Goal: Task Accomplishment & Management: Manage account settings

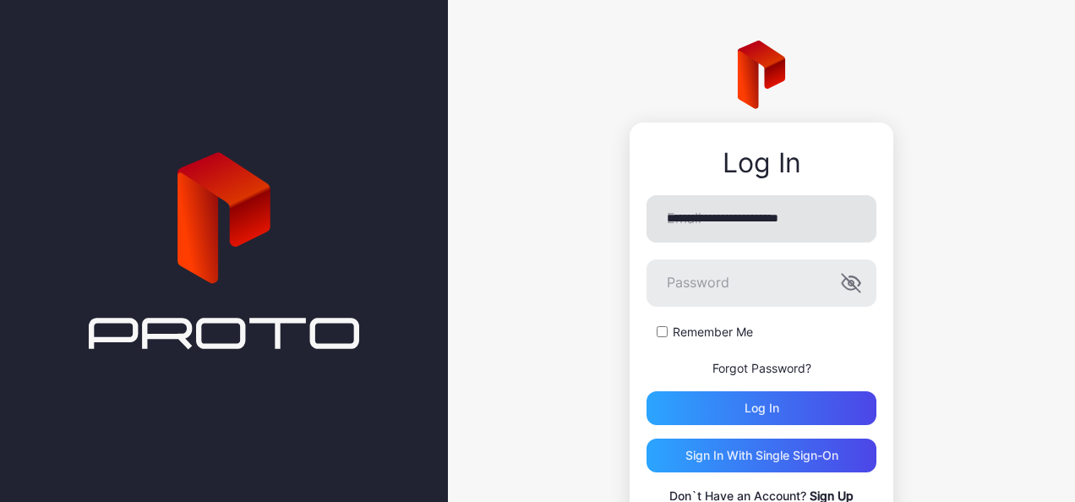
type input "**********"
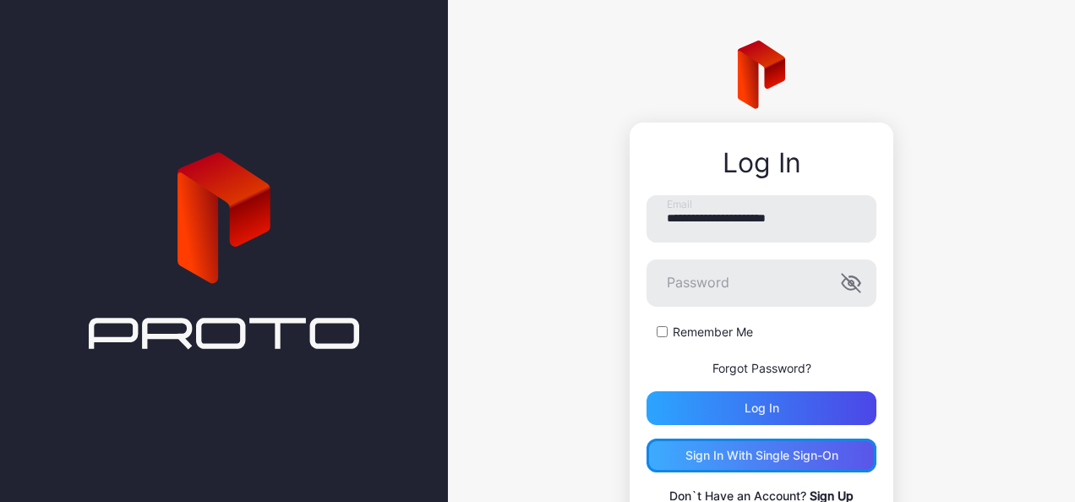
click at [764, 461] on div "Sign in With Single Sign-On" at bounding box center [761, 456] width 153 height 14
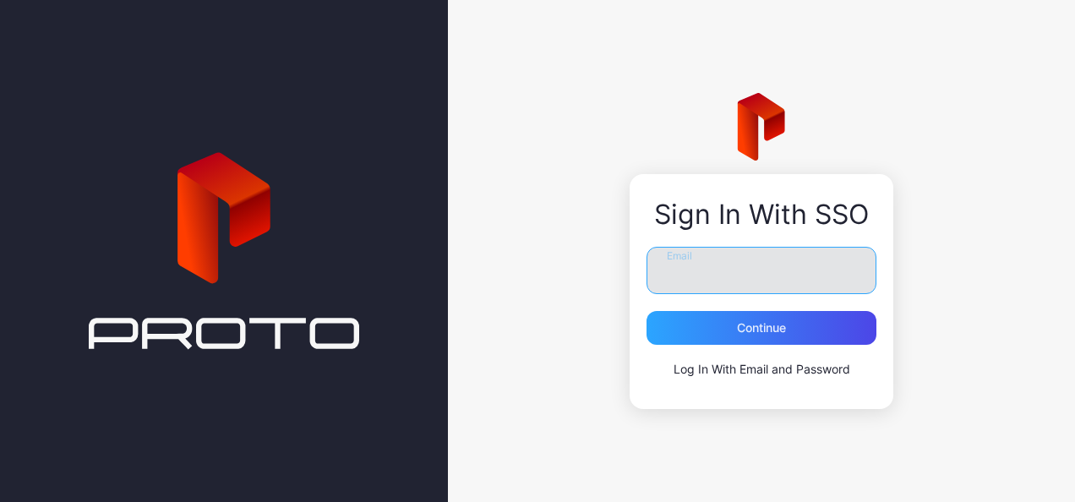
click at [691, 281] on input "Email" at bounding box center [762, 270] width 230 height 47
type input "**********"
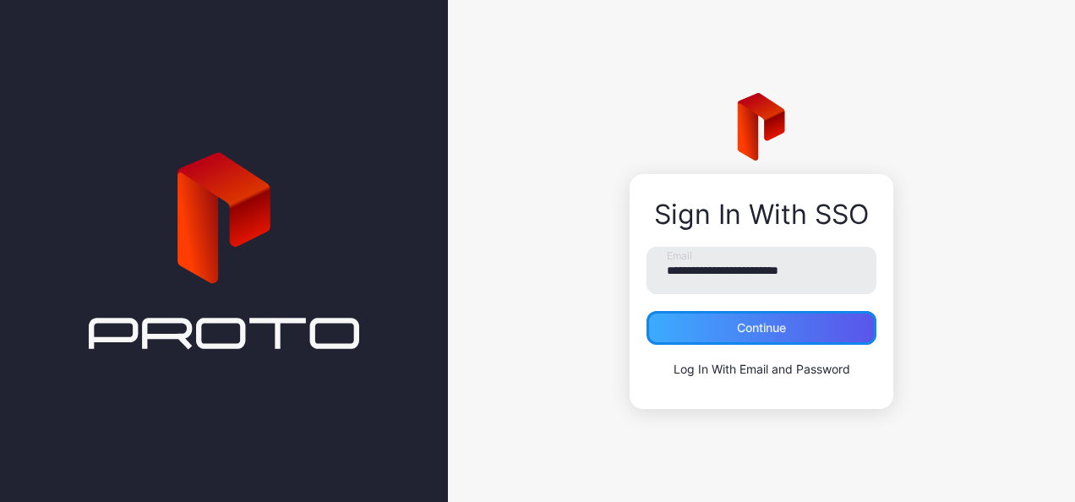
click at [729, 329] on div "Continue" at bounding box center [762, 328] width 230 height 34
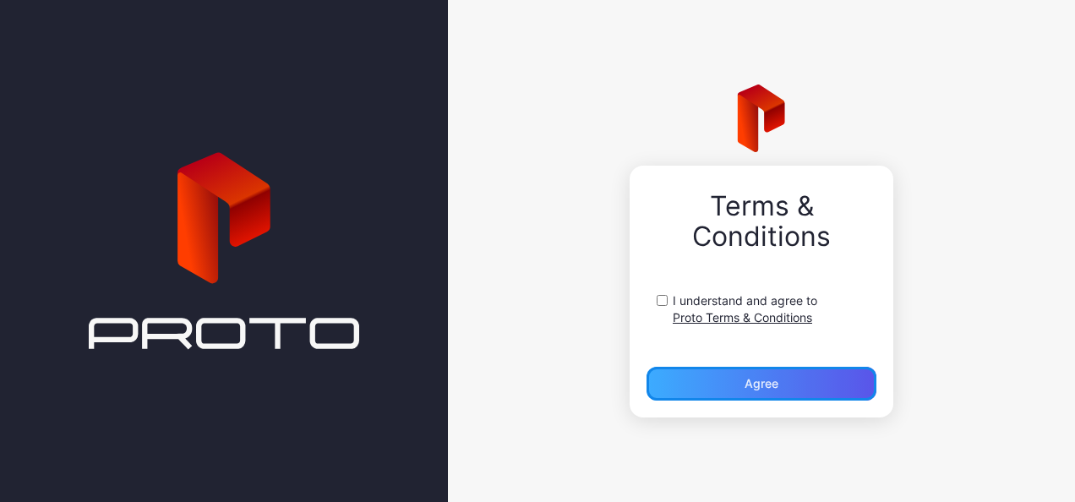
click at [760, 381] on div "Agree" at bounding box center [762, 384] width 34 height 14
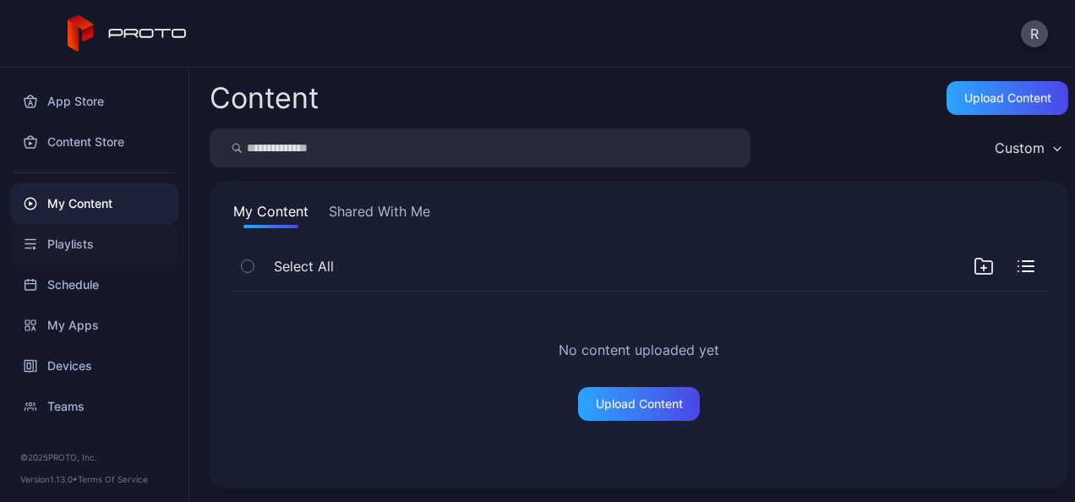
click at [63, 240] on div "Playlists" at bounding box center [94, 244] width 168 height 41
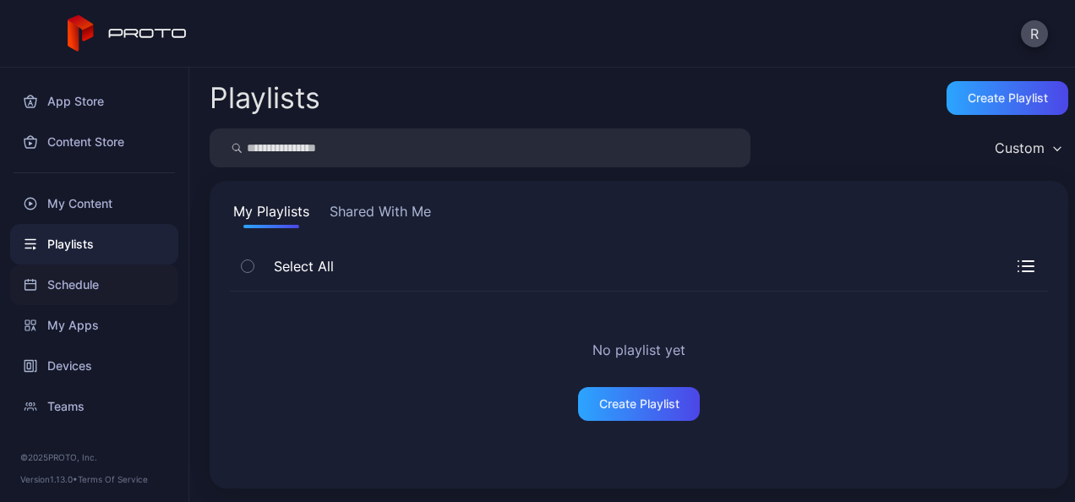
click at [71, 287] on div "Schedule" at bounding box center [94, 285] width 168 height 41
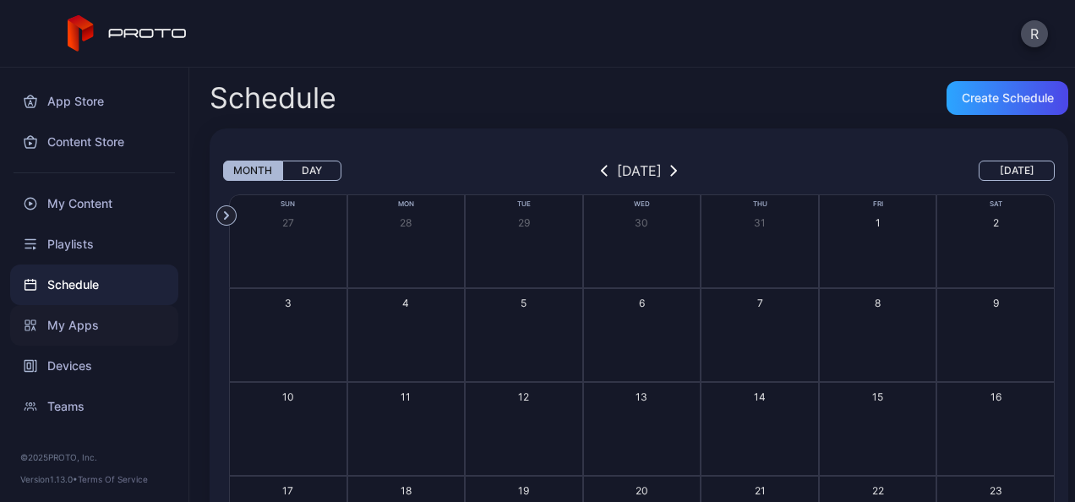
click at [71, 321] on div "My Apps" at bounding box center [94, 325] width 168 height 41
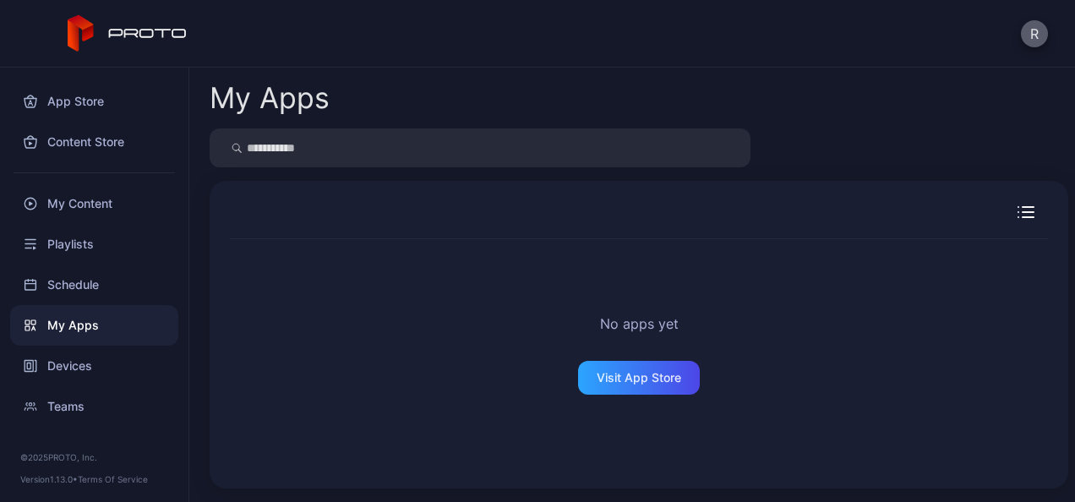
click at [1040, 30] on button "R" at bounding box center [1034, 33] width 27 height 27
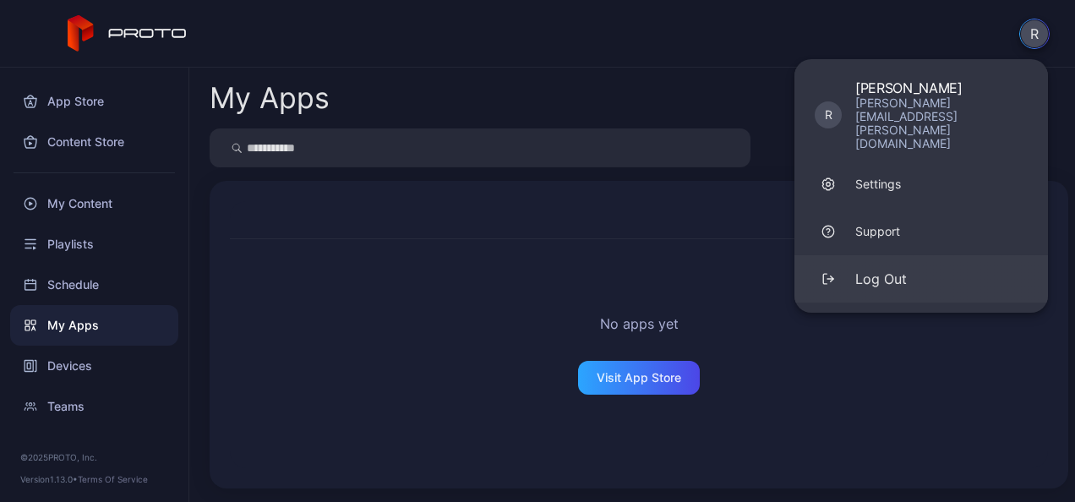
click at [874, 269] on div "Log Out" at bounding box center [881, 279] width 52 height 20
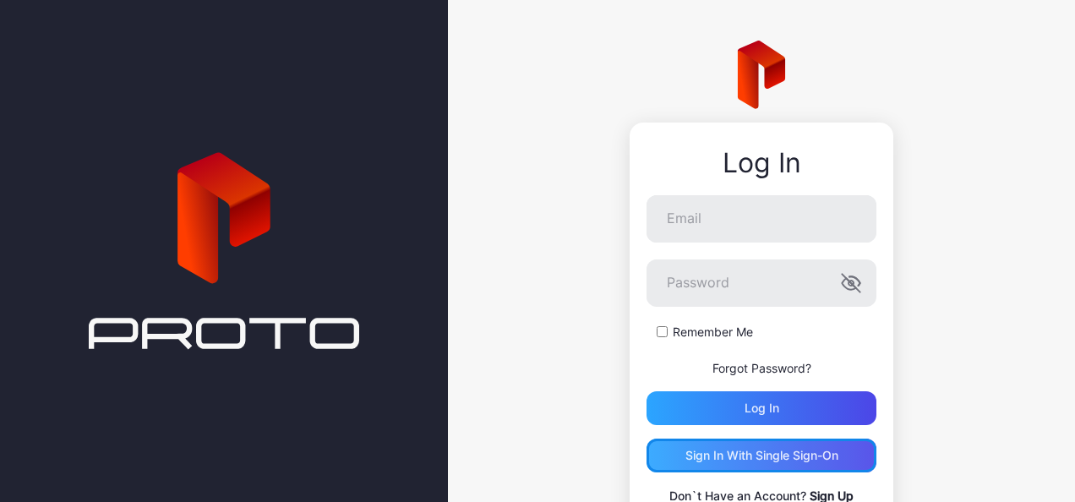
click at [771, 461] on div "Sign in With Single Sign-On" at bounding box center [761, 456] width 153 height 14
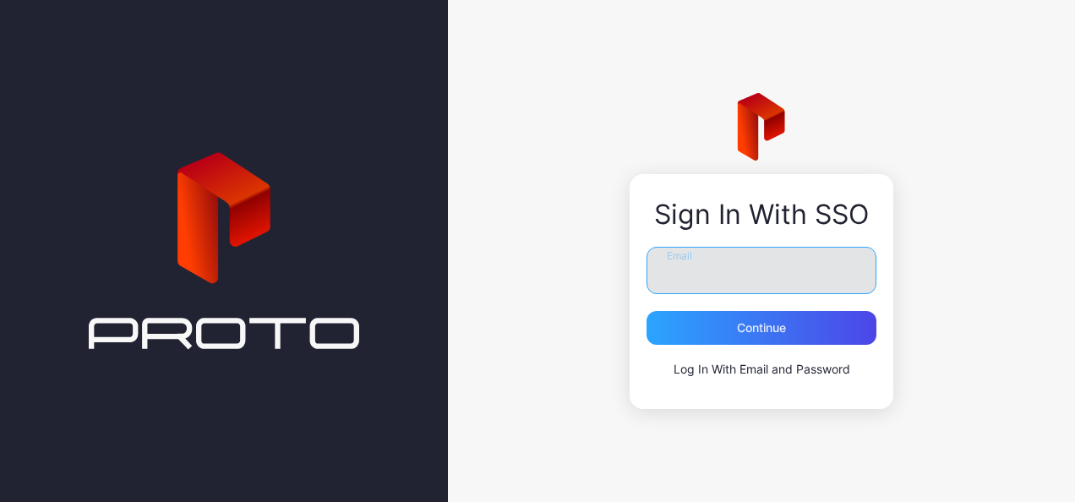
click at [701, 262] on input "Email" at bounding box center [762, 270] width 230 height 47
type input "**********"
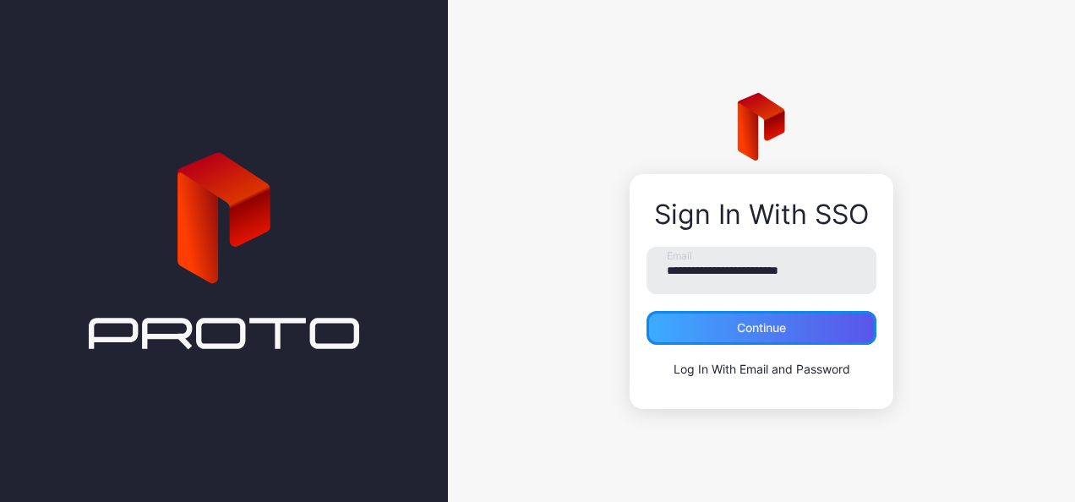
click at [728, 333] on div "Continue" at bounding box center [762, 328] width 230 height 34
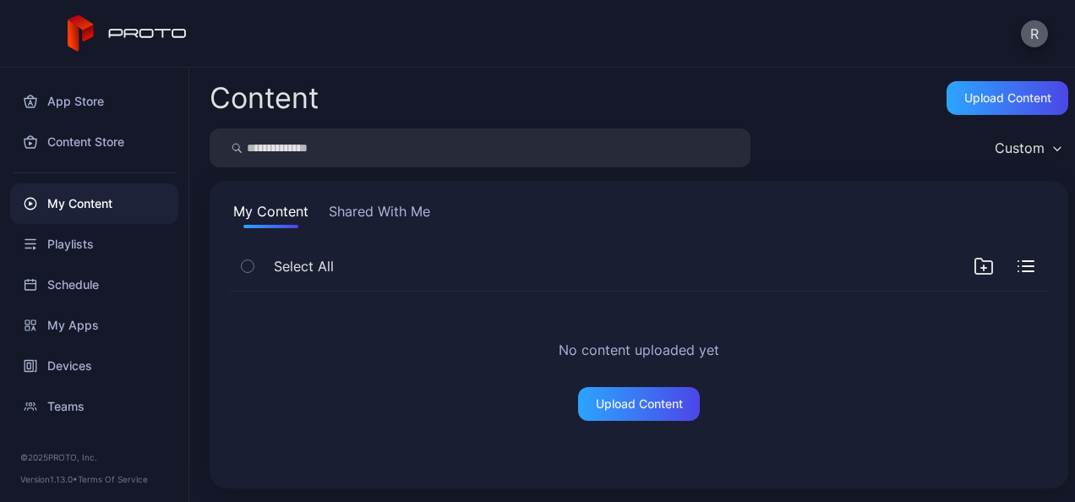
click at [1033, 35] on button "R" at bounding box center [1034, 33] width 27 height 27
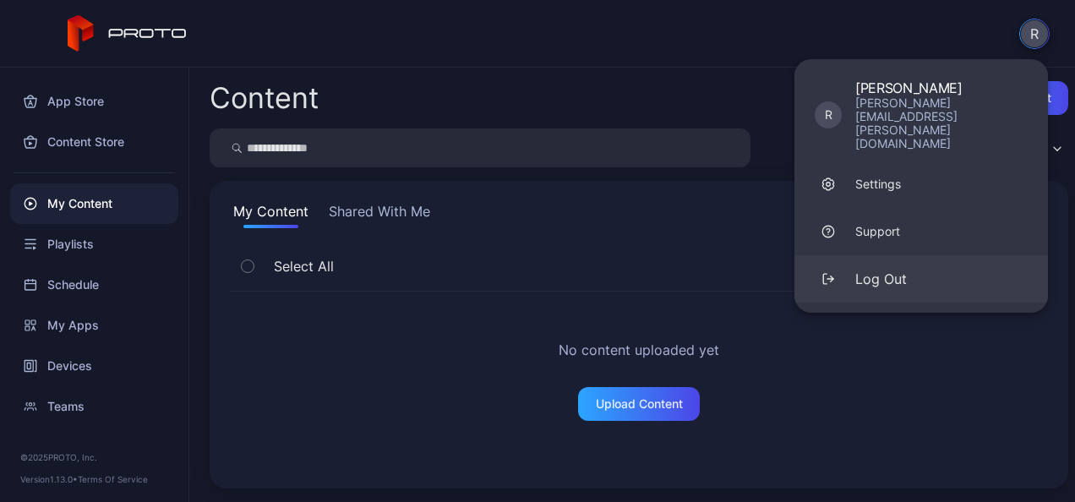
click at [890, 269] on div "Log Out" at bounding box center [881, 279] width 52 height 20
